Goal: Find specific page/section: Find specific page/section

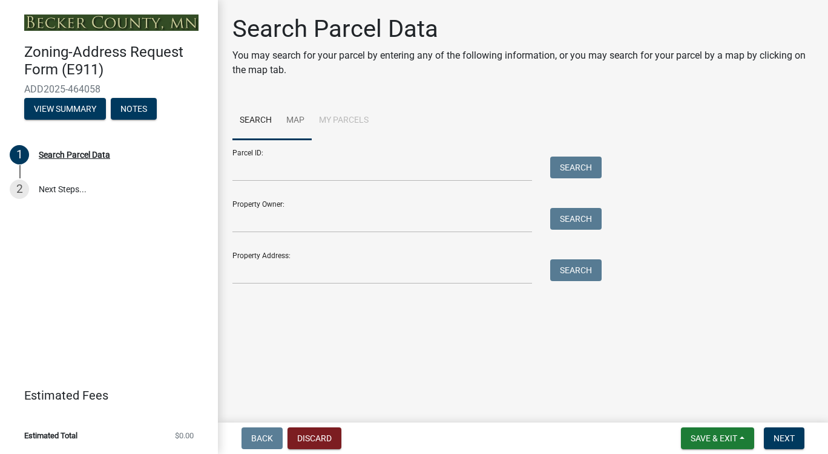
click at [307, 122] on link "Map" at bounding box center [295, 121] width 33 height 39
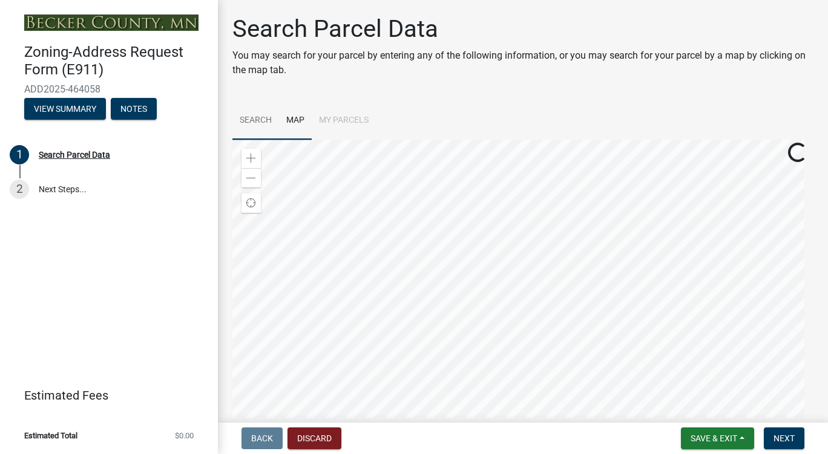
click at [260, 125] on link "Search" at bounding box center [255, 121] width 47 height 39
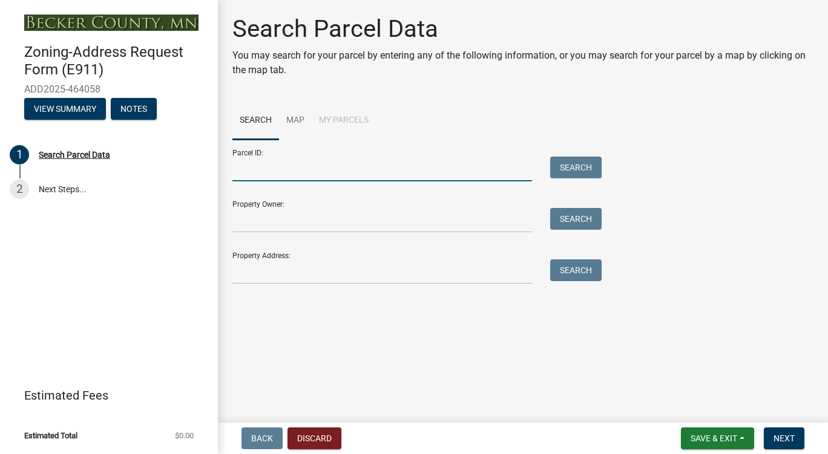
click at [367, 175] on input "Parcel ID:" at bounding box center [381, 169] width 299 height 25
click at [550, 157] on button "Search" at bounding box center [575, 168] width 51 height 22
type input "2"
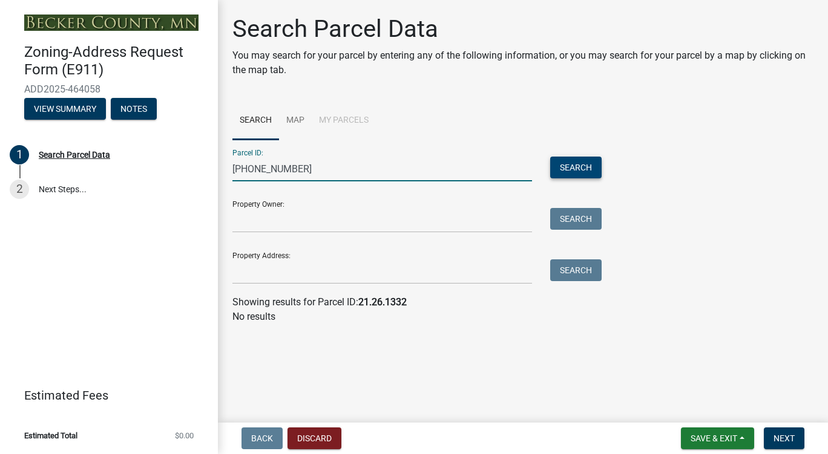
click at [595, 175] on button "Search" at bounding box center [575, 168] width 51 height 22
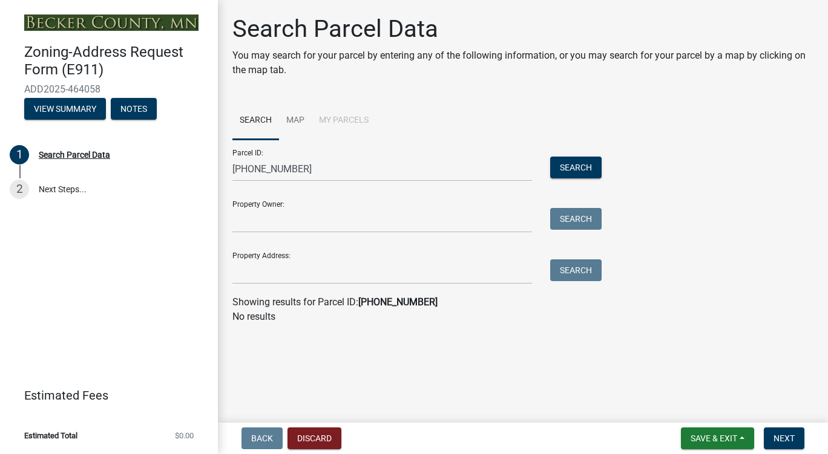
click at [338, 116] on li "My Parcels" at bounding box center [344, 121] width 64 height 39
click at [306, 168] on input "[PHONE_NUMBER]" at bounding box center [381, 169] width 299 height 25
type input "0"
drag, startPoint x: 344, startPoint y: 126, endPoint x: 341, endPoint y: 120, distance: 7.6
click at [344, 126] on li "My Parcels" at bounding box center [344, 121] width 64 height 39
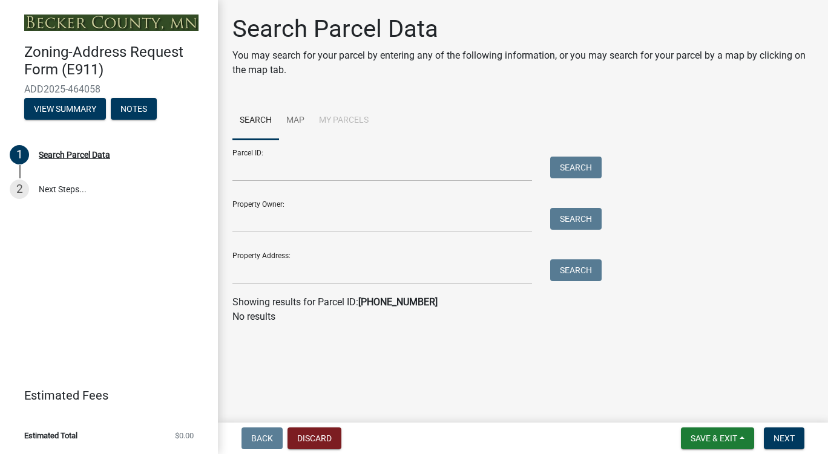
click at [338, 115] on li "My Parcels" at bounding box center [344, 121] width 64 height 39
click at [291, 116] on link "Map" at bounding box center [295, 121] width 33 height 39
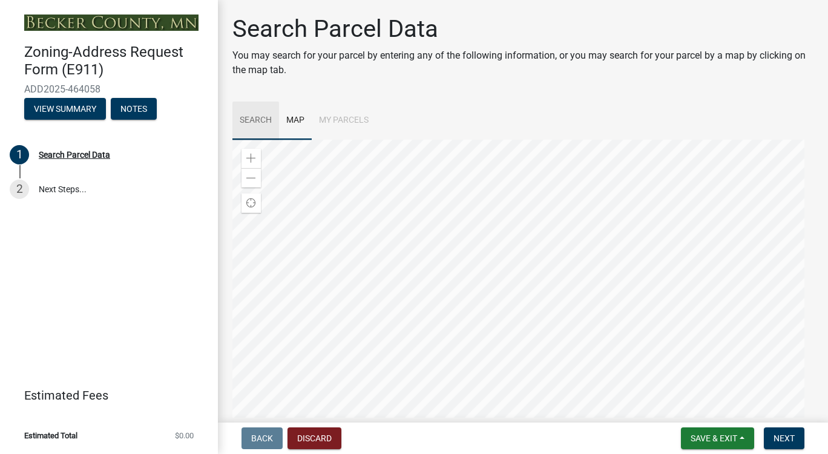
click at [250, 118] on link "Search" at bounding box center [255, 121] width 47 height 39
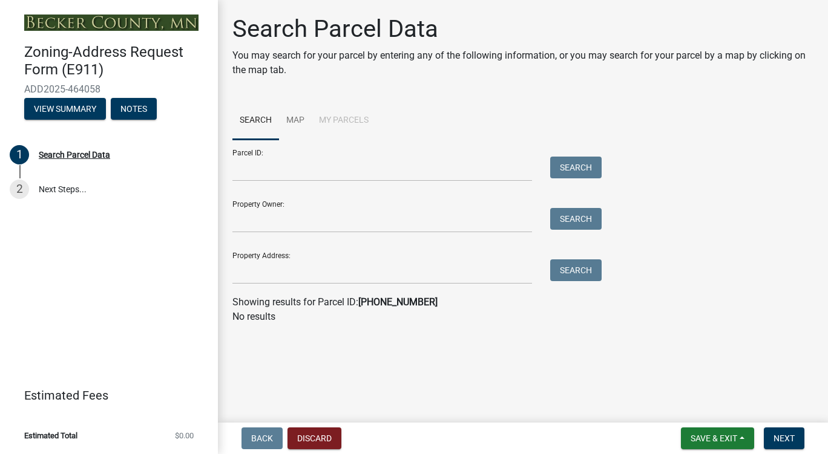
click at [332, 128] on li "My Parcels" at bounding box center [344, 121] width 64 height 39
click at [317, 225] on input "Property Owner:" at bounding box center [381, 220] width 299 height 25
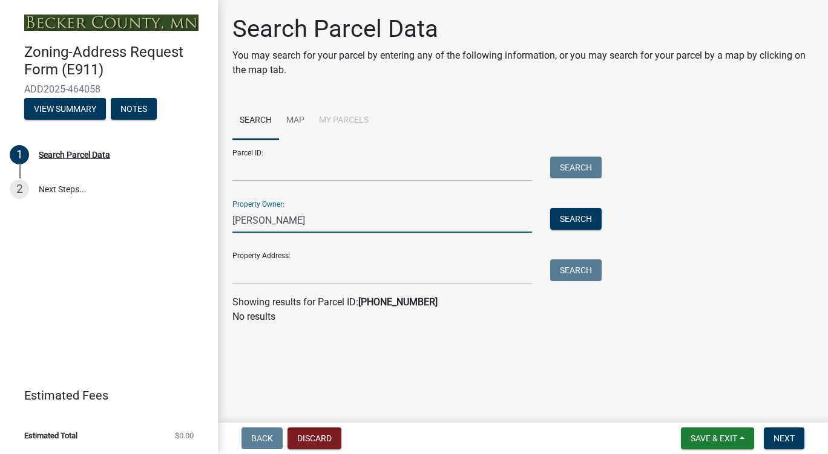
click at [549, 218] on div "Search" at bounding box center [573, 220] width 64 height 25
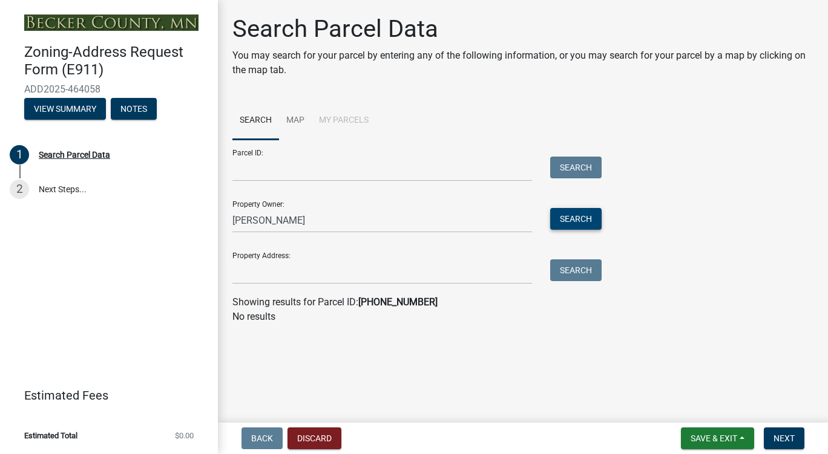
click at [566, 221] on button "Search" at bounding box center [575, 219] width 51 height 22
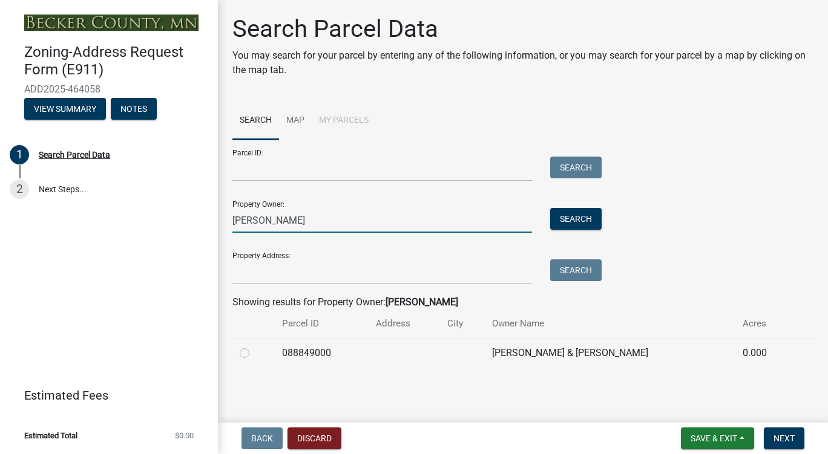
click at [336, 218] on input "[PERSON_NAME]" at bounding box center [381, 220] width 299 height 25
type input "l"
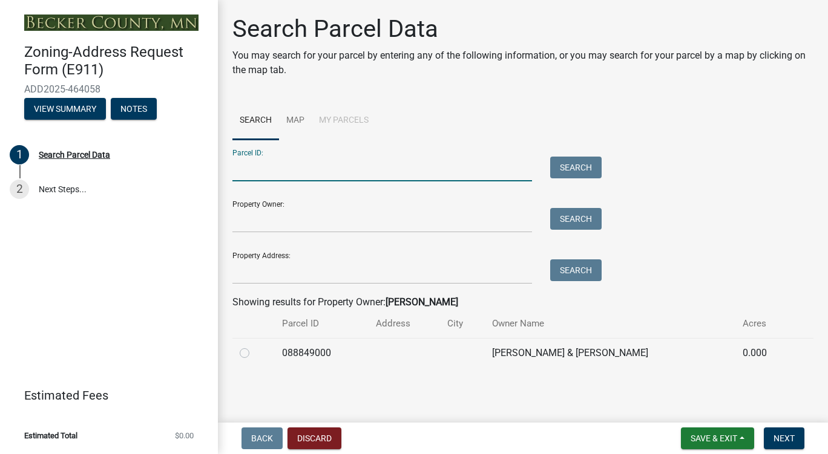
click at [299, 173] on input "Parcel ID:" at bounding box center [381, 169] width 299 height 25
click at [302, 127] on link "Map" at bounding box center [295, 121] width 33 height 39
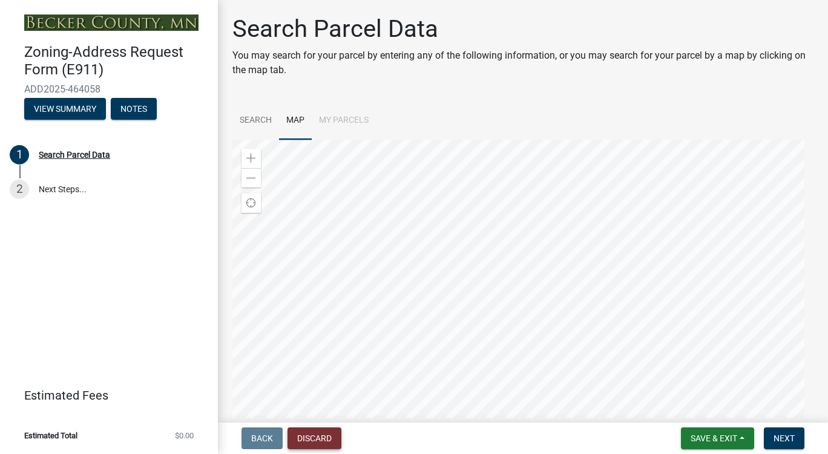
click at [335, 437] on button "Discard" at bounding box center [314, 439] width 54 height 22
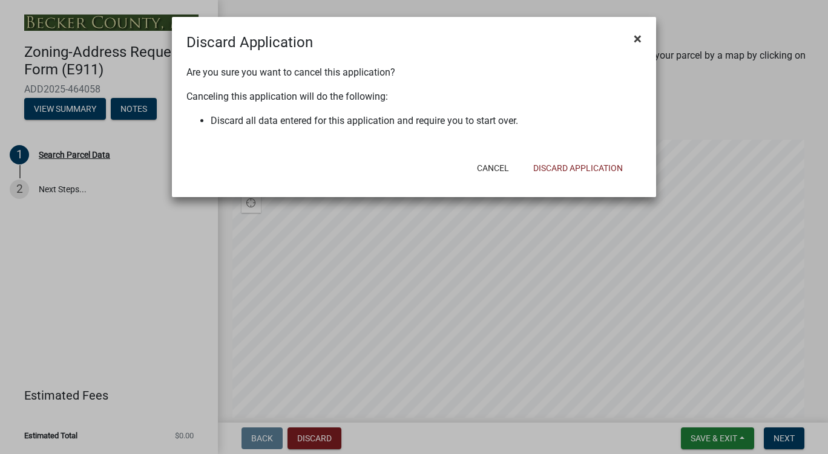
click at [640, 42] on span "×" at bounding box center [637, 38] width 8 height 17
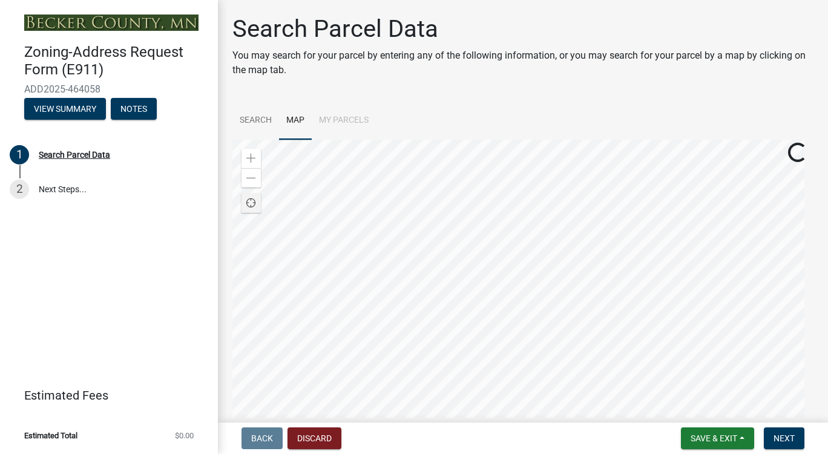
click at [255, 208] on span "Find my location" at bounding box center [251, 203] width 10 height 10
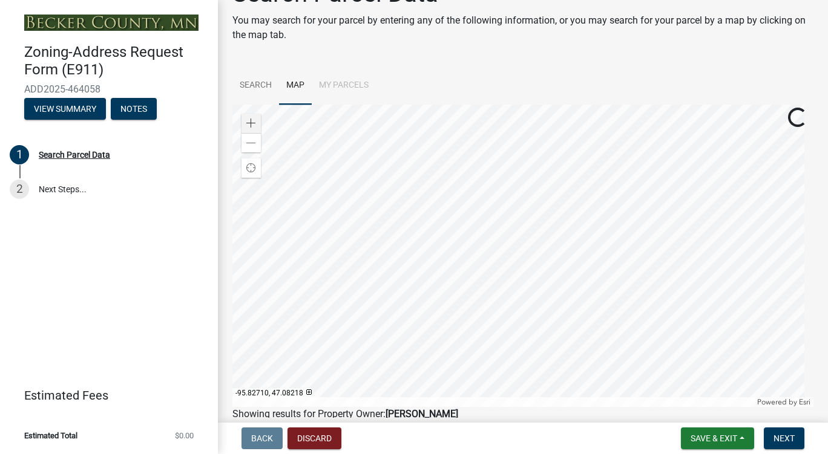
scroll to position [35, 0]
click at [558, 269] on div at bounding box center [522, 256] width 581 height 302
click at [528, 143] on div at bounding box center [522, 256] width 581 height 302
click at [531, 185] on div at bounding box center [522, 256] width 581 height 302
click at [522, 224] on div at bounding box center [522, 256] width 581 height 302
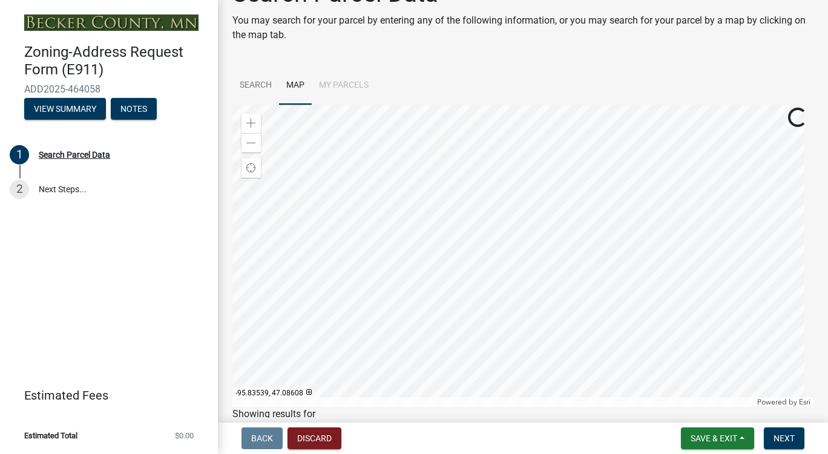
click at [528, 177] on div at bounding box center [522, 256] width 581 height 302
click at [549, 186] on div at bounding box center [522, 256] width 581 height 302
click at [514, 240] on div at bounding box center [522, 256] width 581 height 302
click at [541, 243] on div at bounding box center [522, 256] width 581 height 302
click at [542, 244] on div at bounding box center [522, 256] width 581 height 302
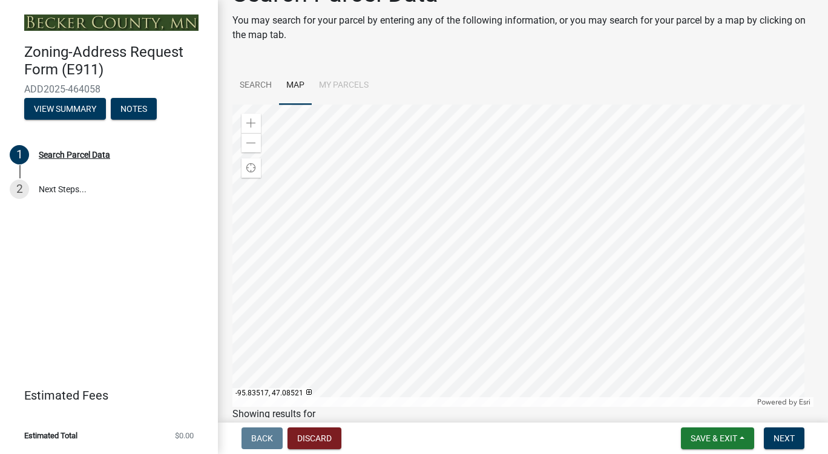
click at [541, 243] on div at bounding box center [522, 256] width 581 height 302
click at [538, 241] on div at bounding box center [522, 256] width 581 height 302
click at [85, 153] on div "Search Parcel Data" at bounding box center [74, 155] width 71 height 8
click at [538, 247] on div at bounding box center [522, 256] width 581 height 302
click at [552, 247] on div at bounding box center [522, 256] width 581 height 302
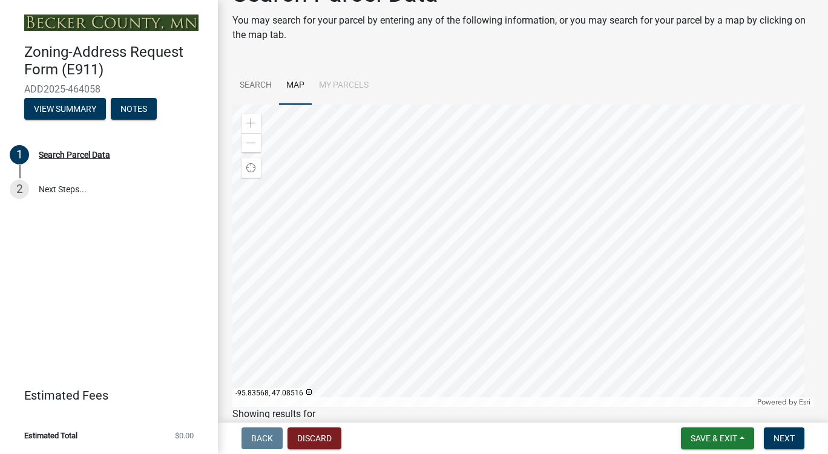
click at [533, 244] on div at bounding box center [522, 256] width 581 height 302
click at [511, 261] on div at bounding box center [522, 256] width 581 height 302
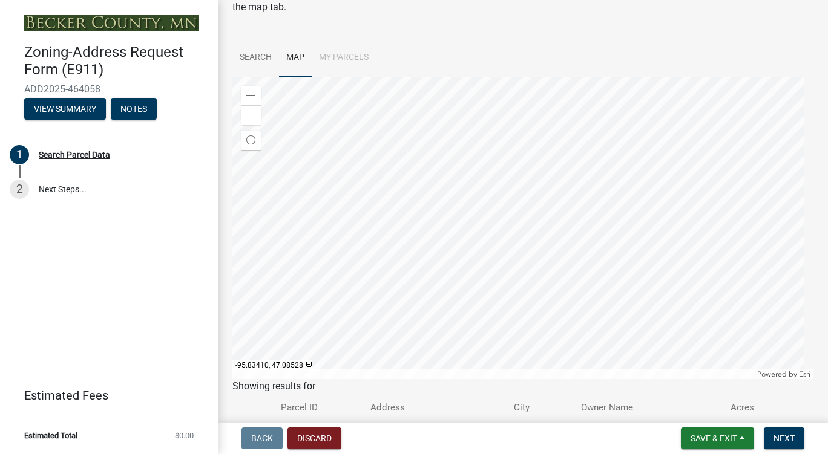
scroll to position [62, 0]
click at [528, 268] on div at bounding box center [522, 228] width 581 height 302
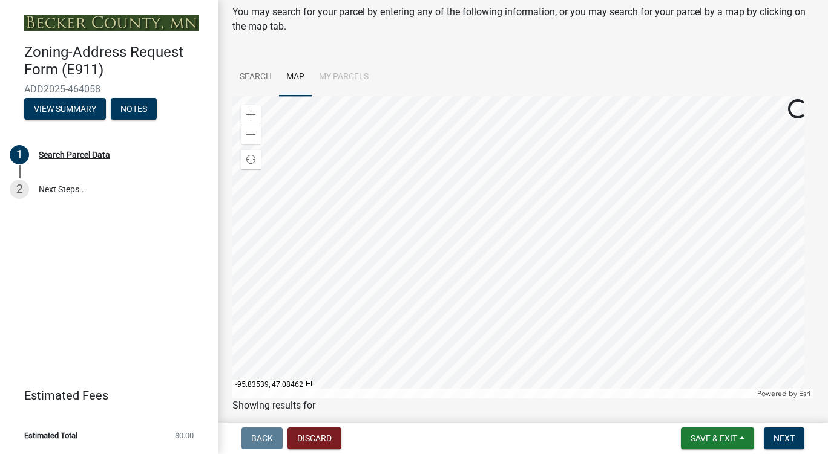
scroll to position [23, 0]
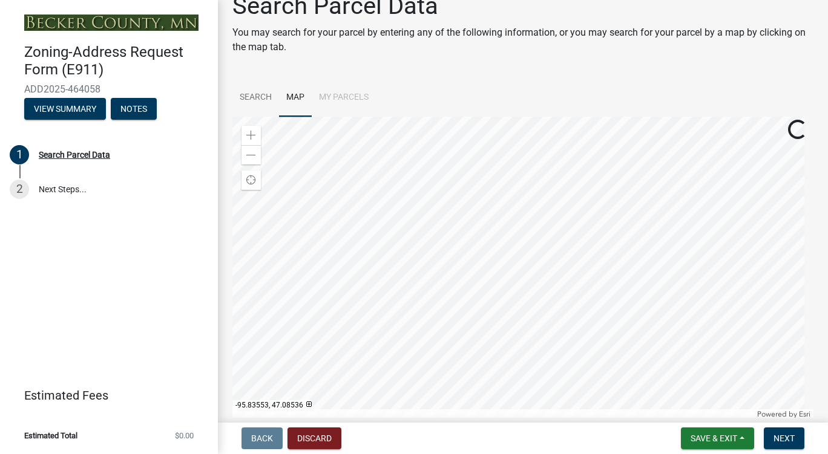
click at [517, 215] on div at bounding box center [522, 268] width 581 height 302
click at [427, 232] on div at bounding box center [522, 268] width 581 height 302
click at [430, 236] on div at bounding box center [522, 268] width 581 height 302
click at [776, 442] on span "Next" at bounding box center [783, 439] width 21 height 10
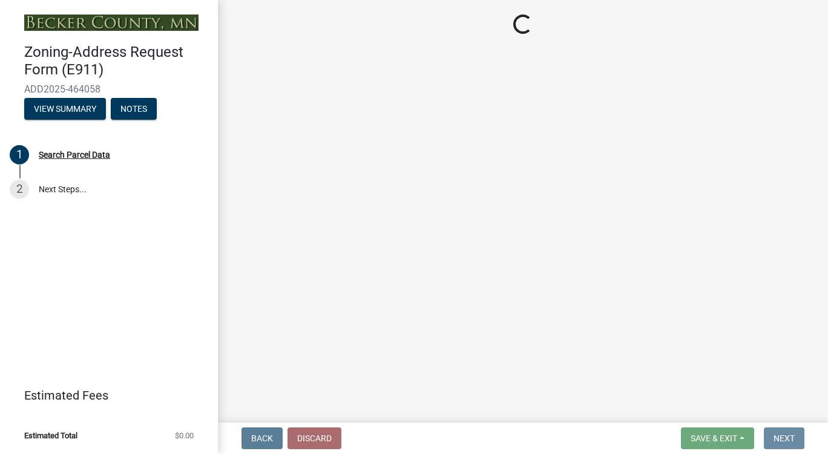
scroll to position [0, 0]
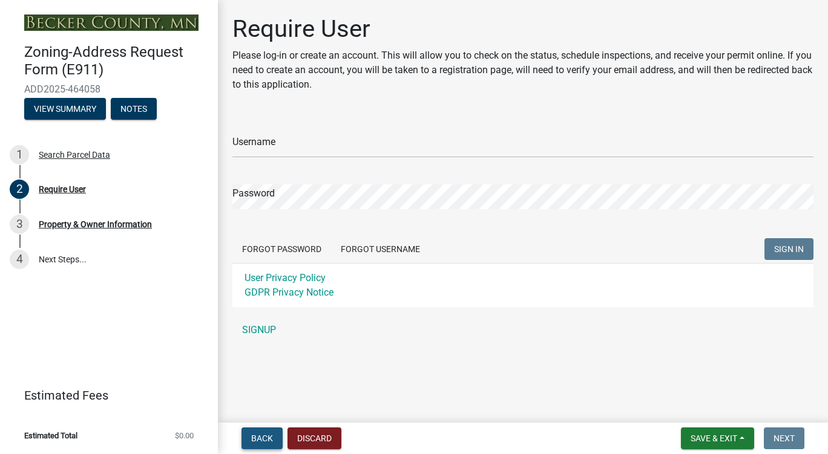
click at [257, 439] on span "Back" at bounding box center [262, 439] width 22 height 10
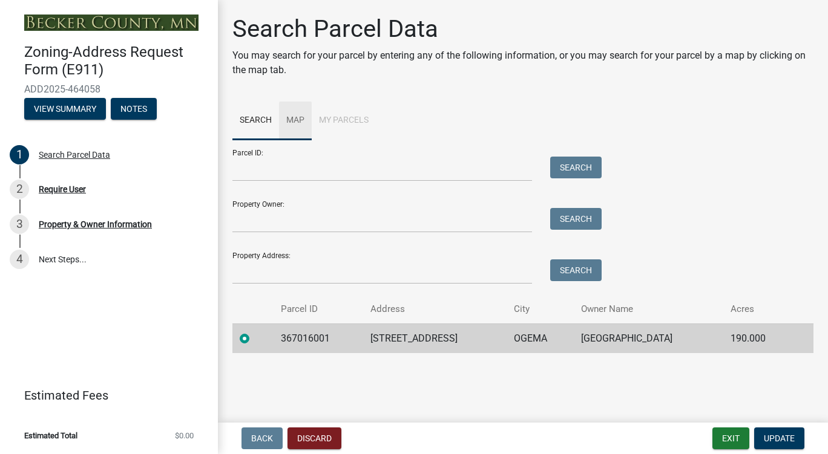
click at [301, 123] on link "Map" at bounding box center [295, 121] width 33 height 39
